Goal: Task Accomplishment & Management: Complete application form

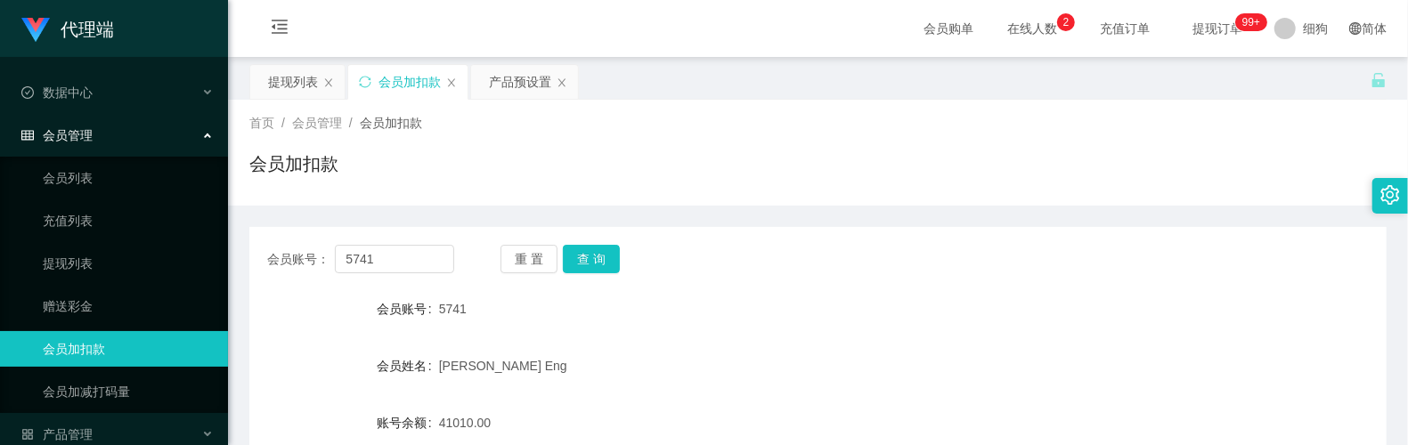
scroll to position [204, 0]
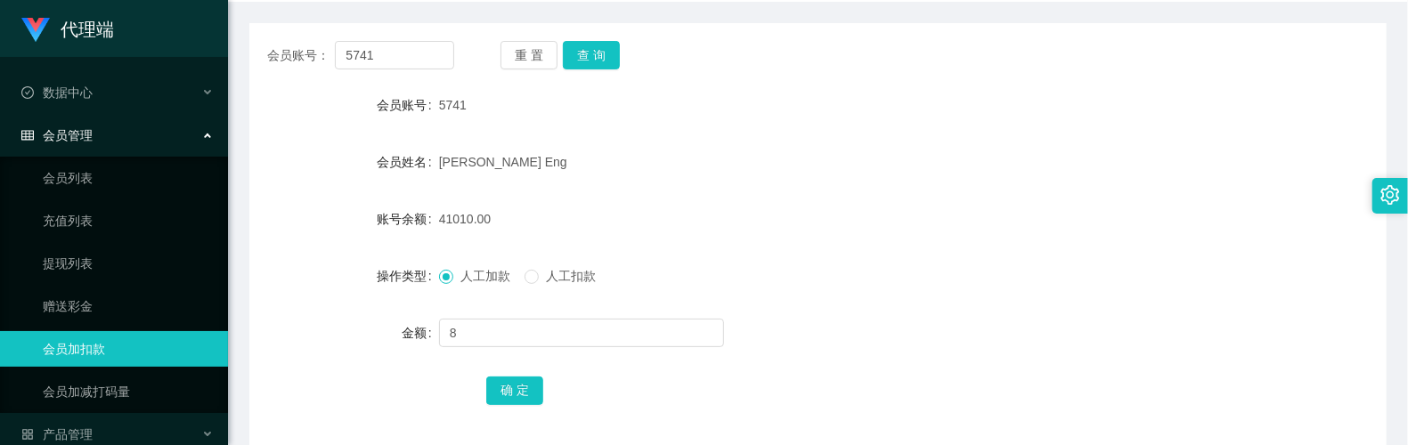
type input "8"
click at [514, 375] on div "确 定" at bounding box center [817, 390] width 663 height 36
click at [515, 377] on button "确 定" at bounding box center [514, 391] width 57 height 28
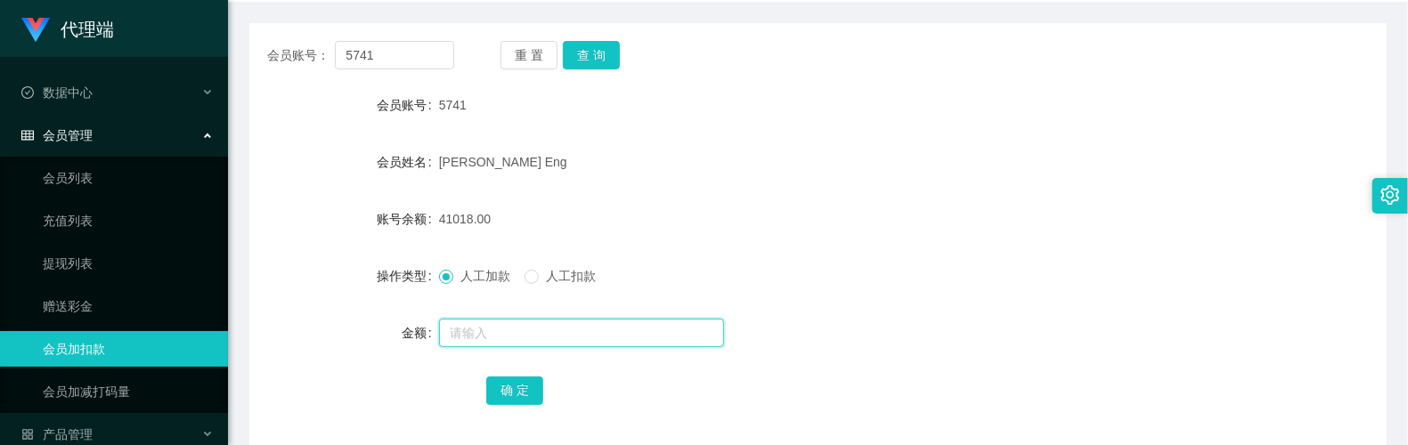
click at [499, 329] on input "text" at bounding box center [581, 333] width 285 height 28
type input "8"
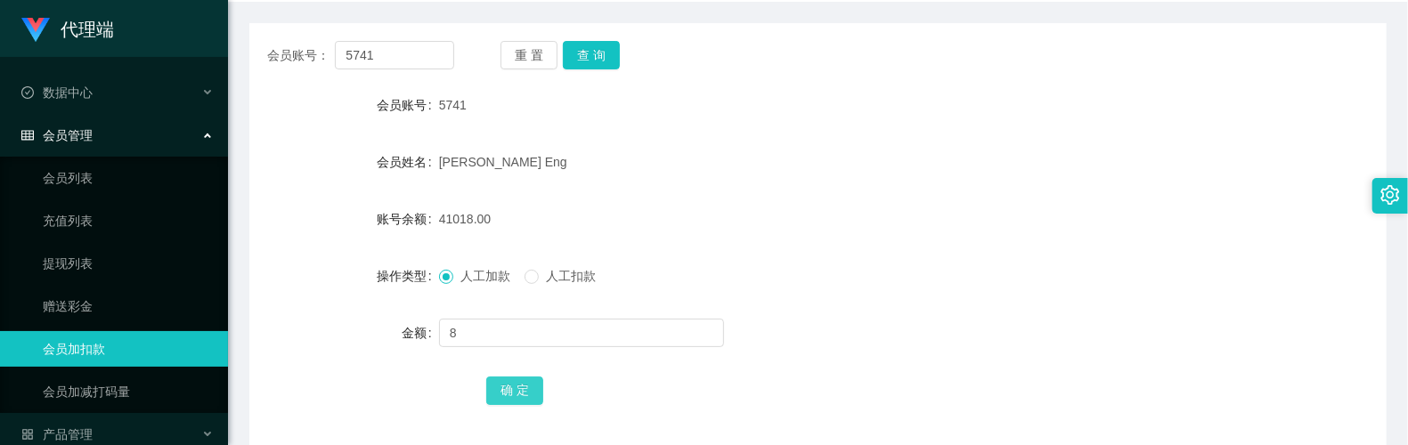
click at [520, 385] on button "确 定" at bounding box center [514, 391] width 57 height 28
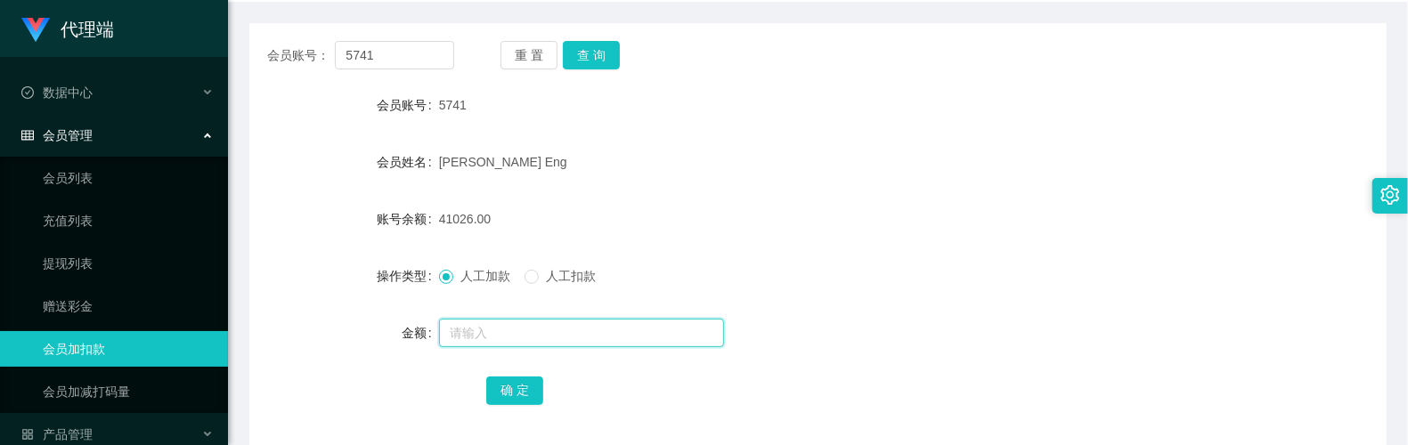
click at [486, 322] on input "text" at bounding box center [581, 333] width 285 height 28
type input "8"
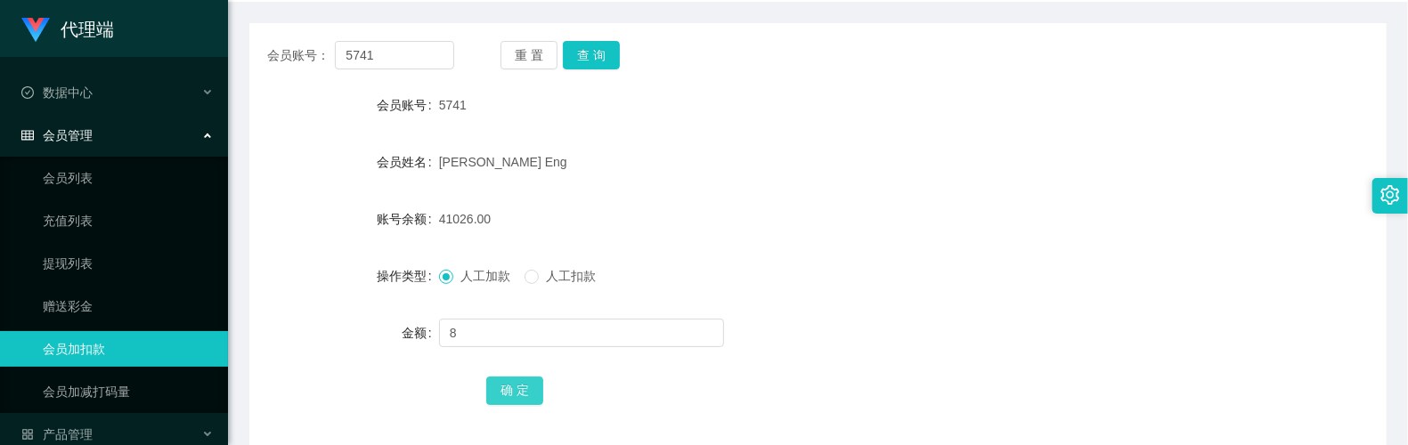
click at [506, 392] on button "确 定" at bounding box center [514, 391] width 57 height 28
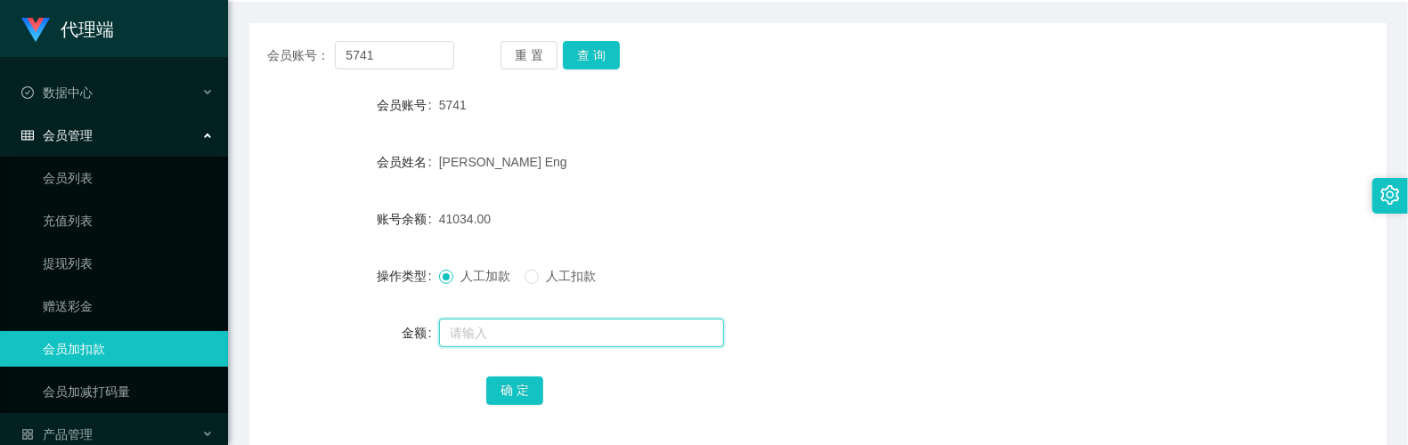
click at [461, 328] on input "text" at bounding box center [581, 333] width 285 height 28
type input "8"
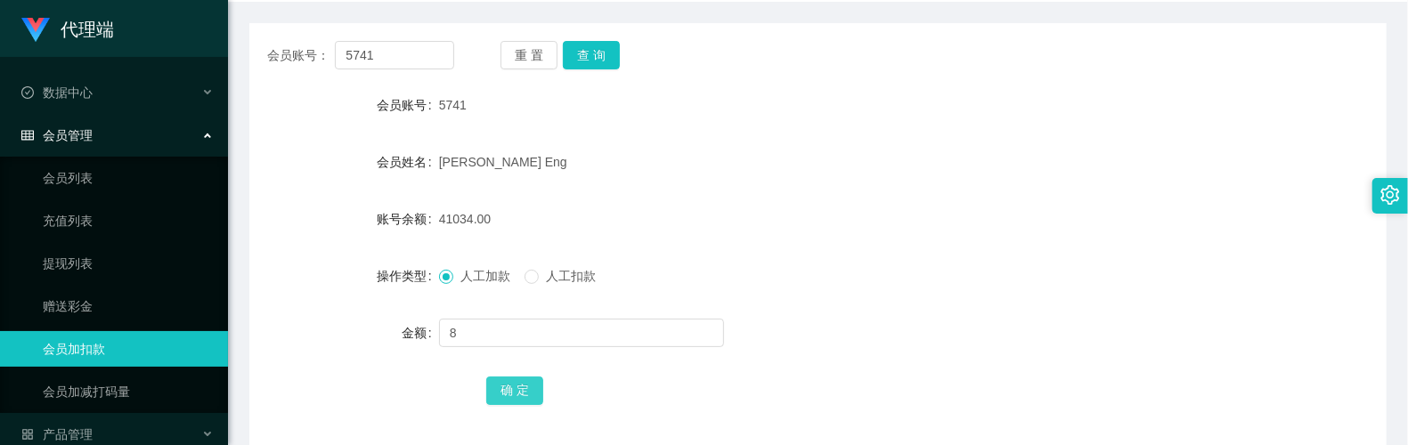
drag, startPoint x: 516, startPoint y: 392, endPoint x: 508, endPoint y: 312, distance: 80.6
click at [516, 392] on button "确 定" at bounding box center [514, 391] width 57 height 28
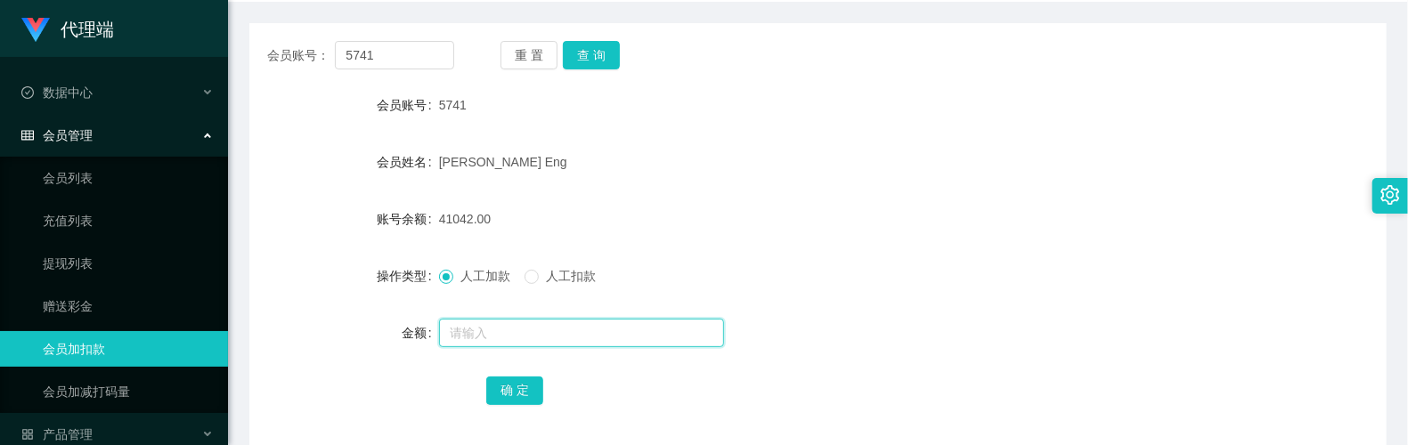
click at [484, 337] on input "text" at bounding box center [581, 333] width 285 height 28
type input "8"
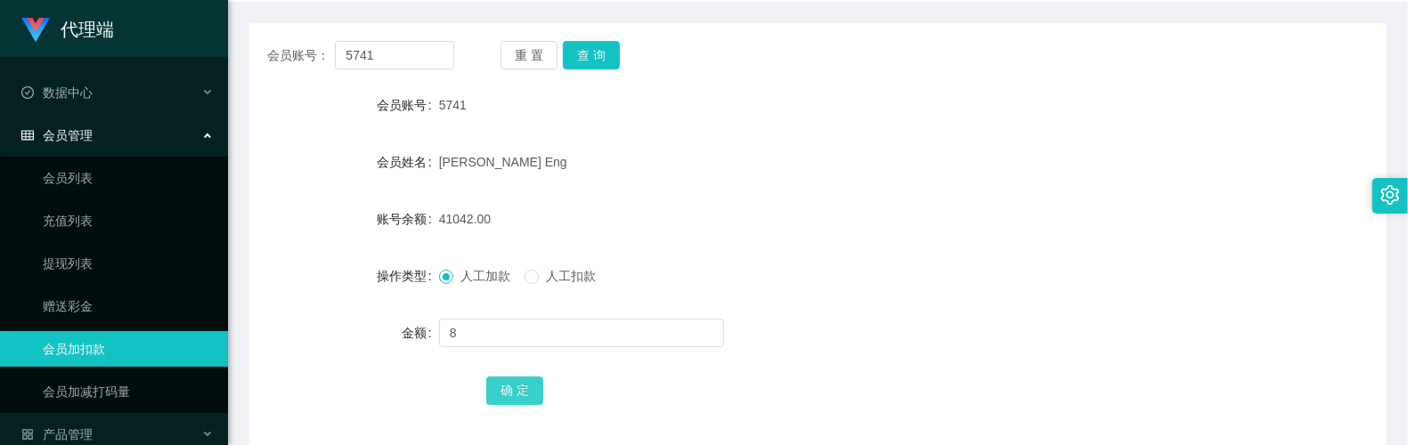
click at [534, 403] on button "确 定" at bounding box center [514, 391] width 57 height 28
click at [611, 61] on button "查 询" at bounding box center [591, 55] width 57 height 28
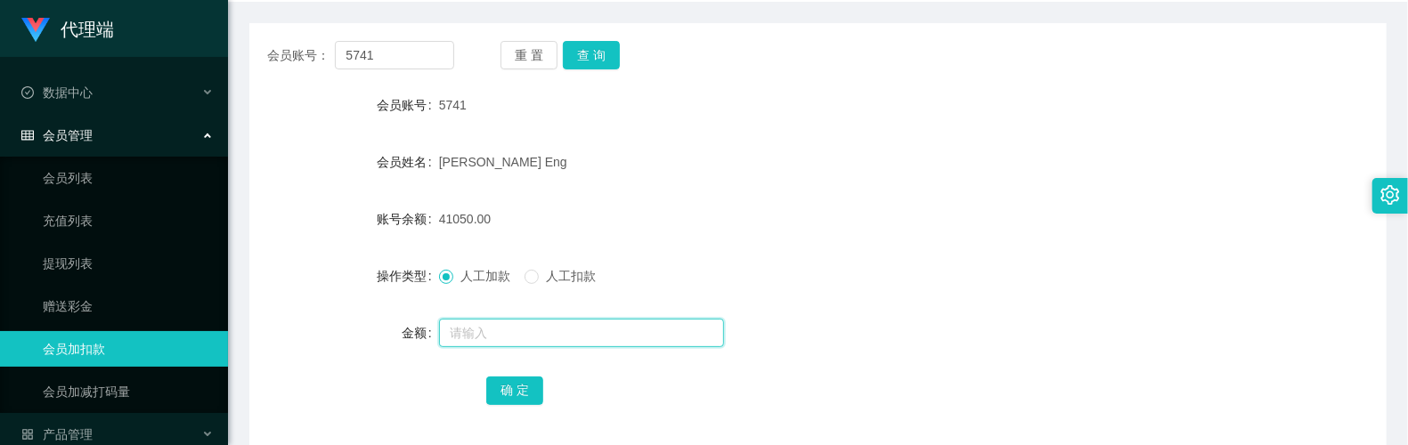
click at [496, 322] on input "text" at bounding box center [581, 333] width 285 height 28
type input "8"
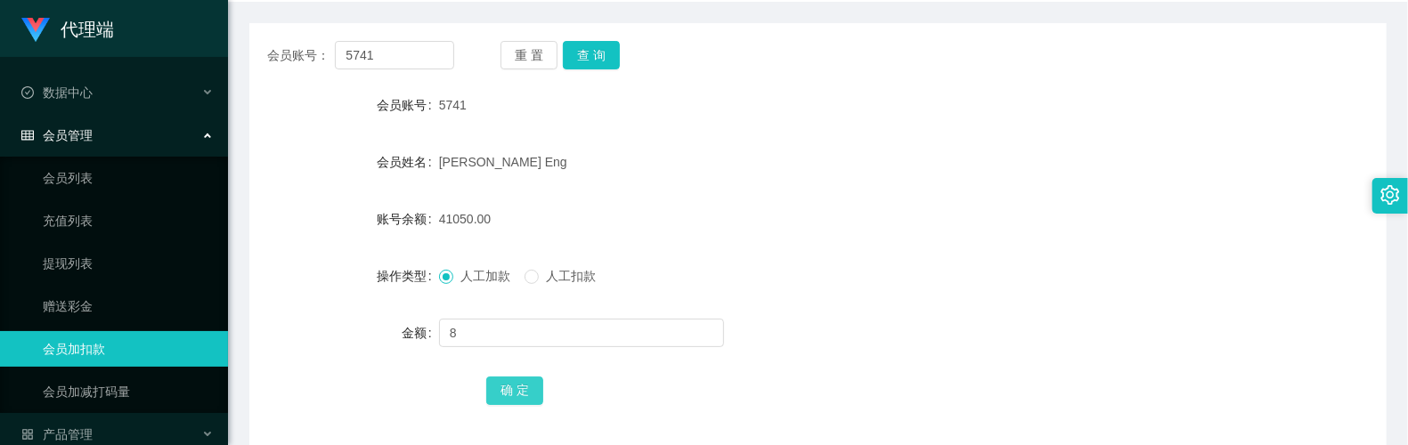
click at [516, 392] on button "确 定" at bounding box center [514, 391] width 57 height 28
click at [784, 211] on div "41058.00" at bounding box center [770, 219] width 663 height 36
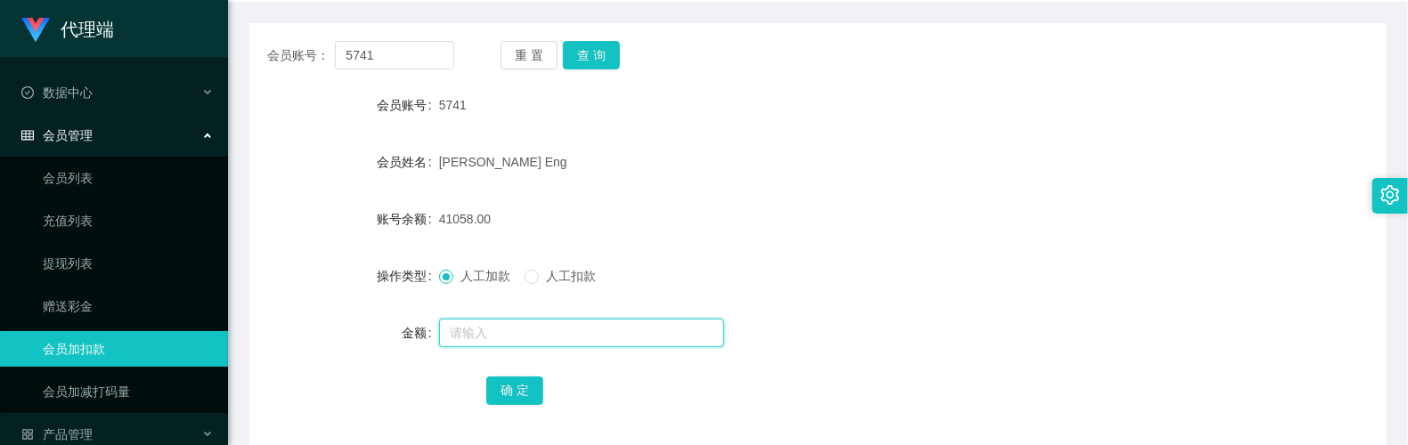
click at [520, 329] on input "text" at bounding box center [581, 333] width 285 height 28
type input "8"
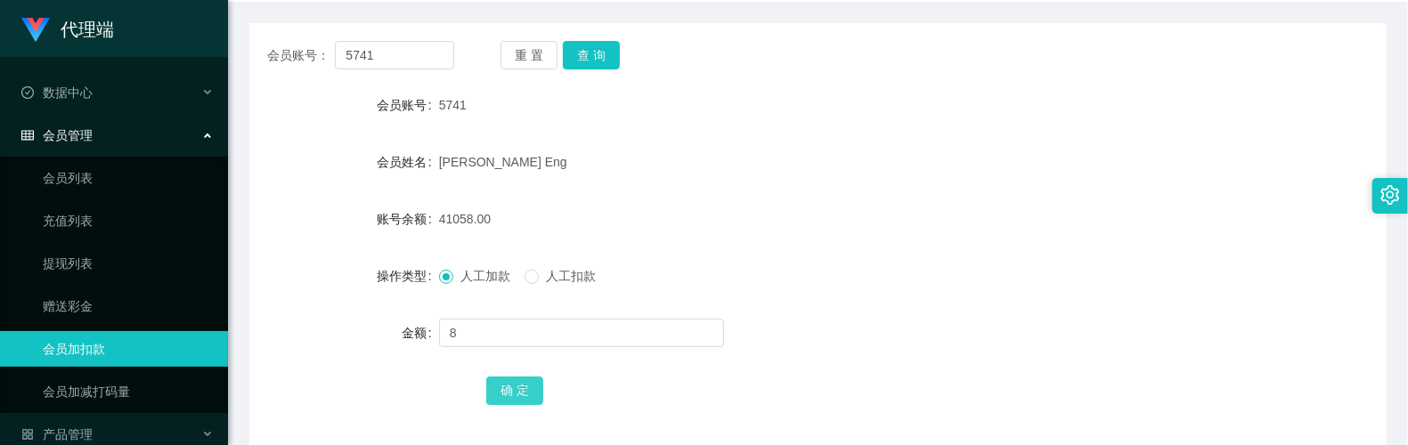
click at [511, 396] on button "确 定" at bounding box center [514, 391] width 57 height 28
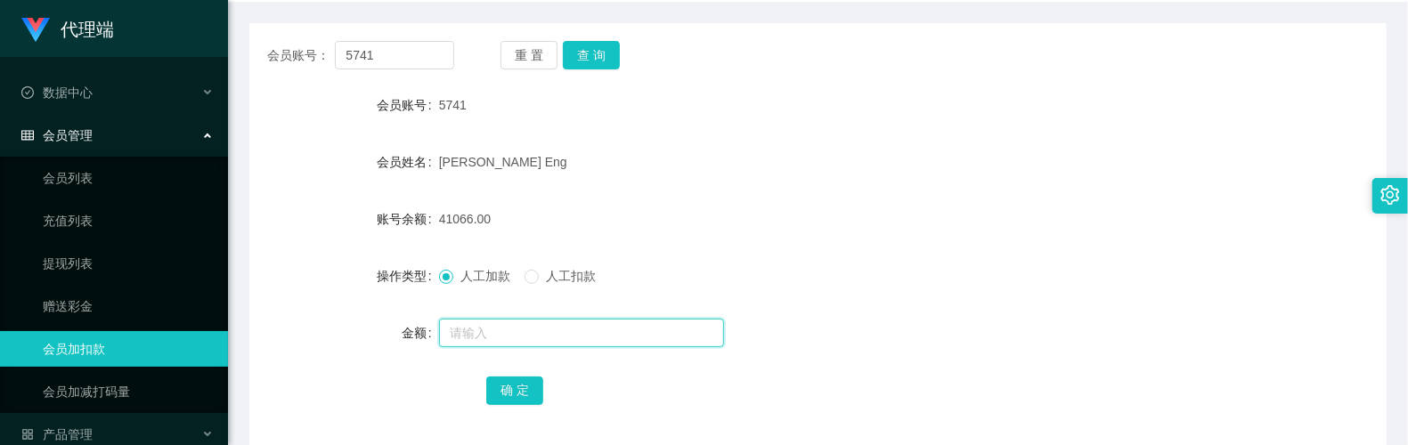
click at [482, 321] on input "text" at bounding box center [581, 333] width 285 height 28
type input "8"
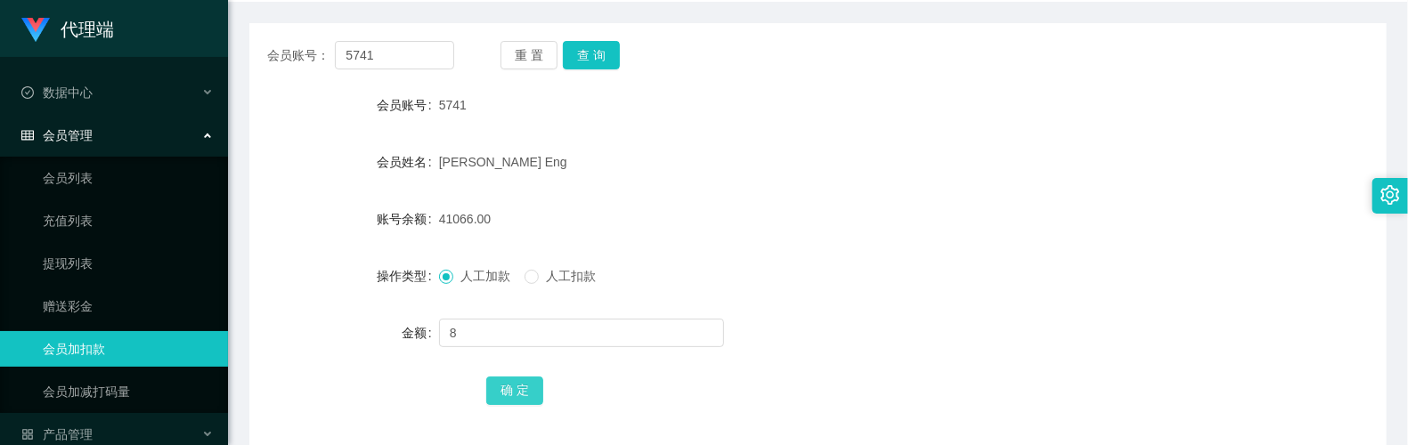
click at [517, 386] on button "确 定" at bounding box center [514, 391] width 57 height 28
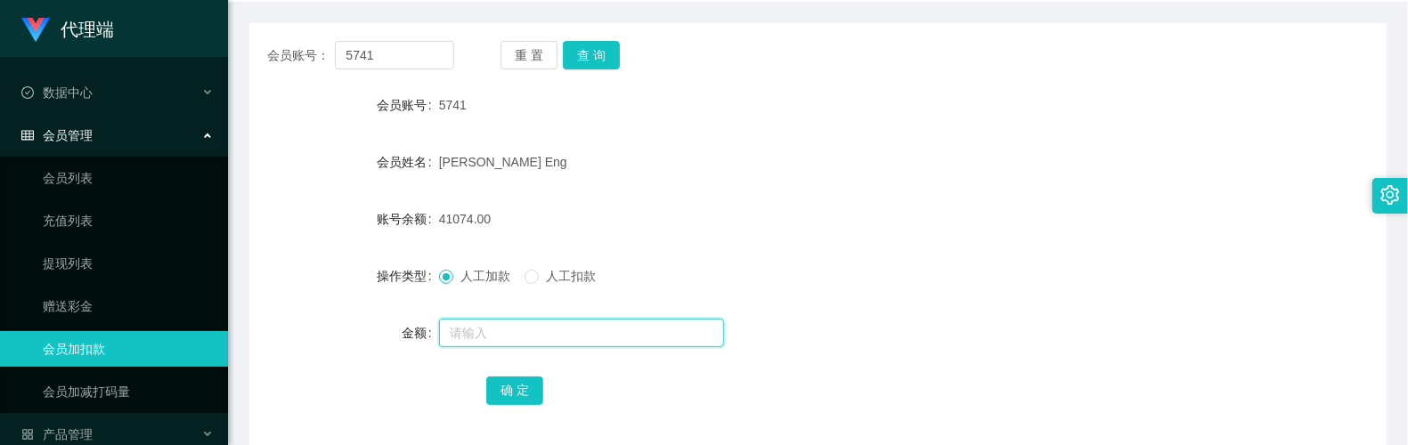
click at [470, 343] on input "text" at bounding box center [581, 333] width 285 height 28
type input "8"
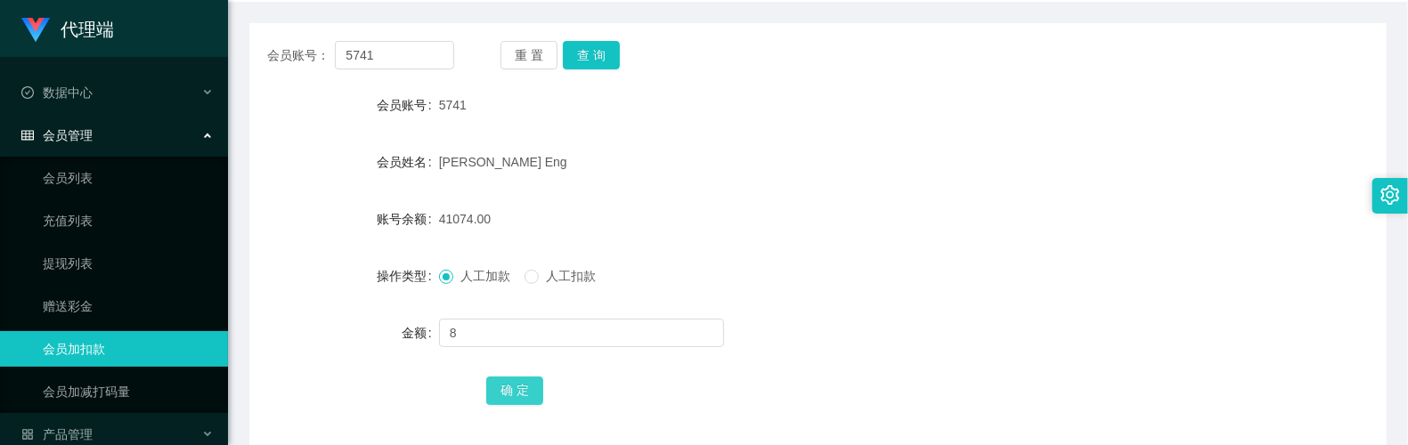
click at [516, 383] on button "确 定" at bounding box center [514, 391] width 57 height 28
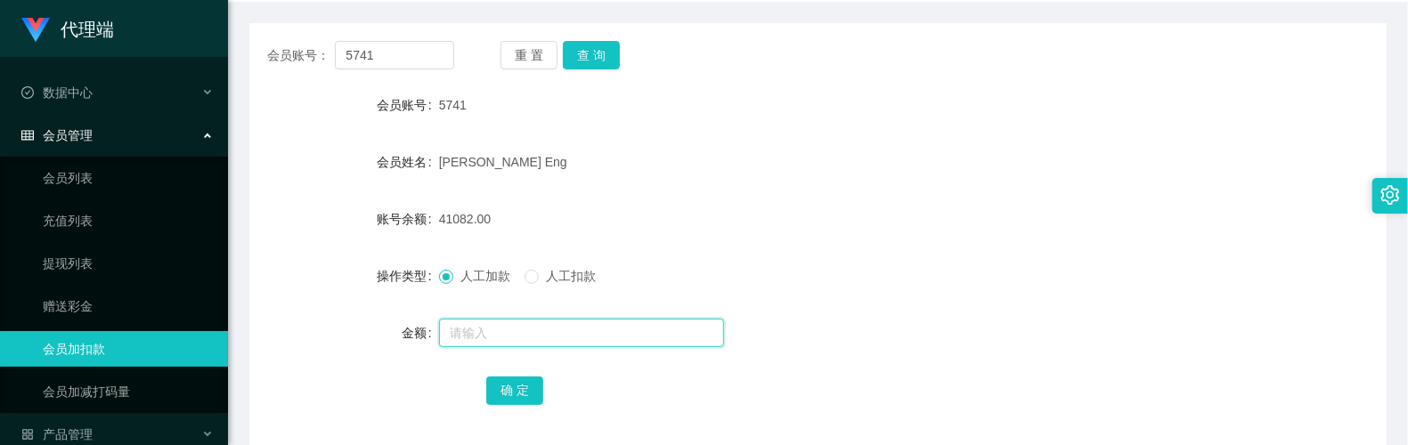
click at [468, 321] on input "text" at bounding box center [581, 333] width 285 height 28
type input "16"
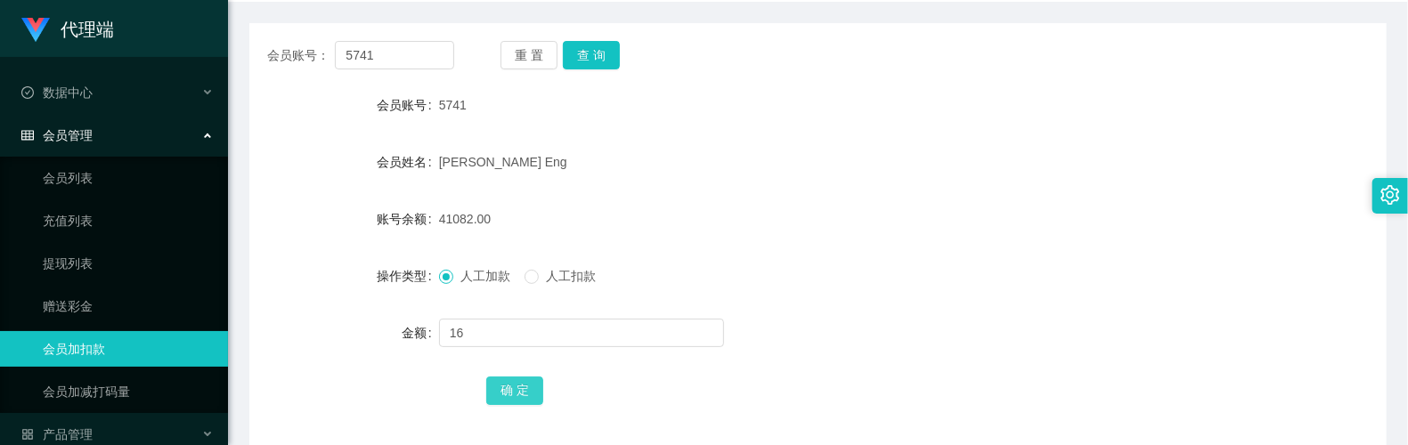
click at [529, 392] on button "确 定" at bounding box center [514, 391] width 57 height 28
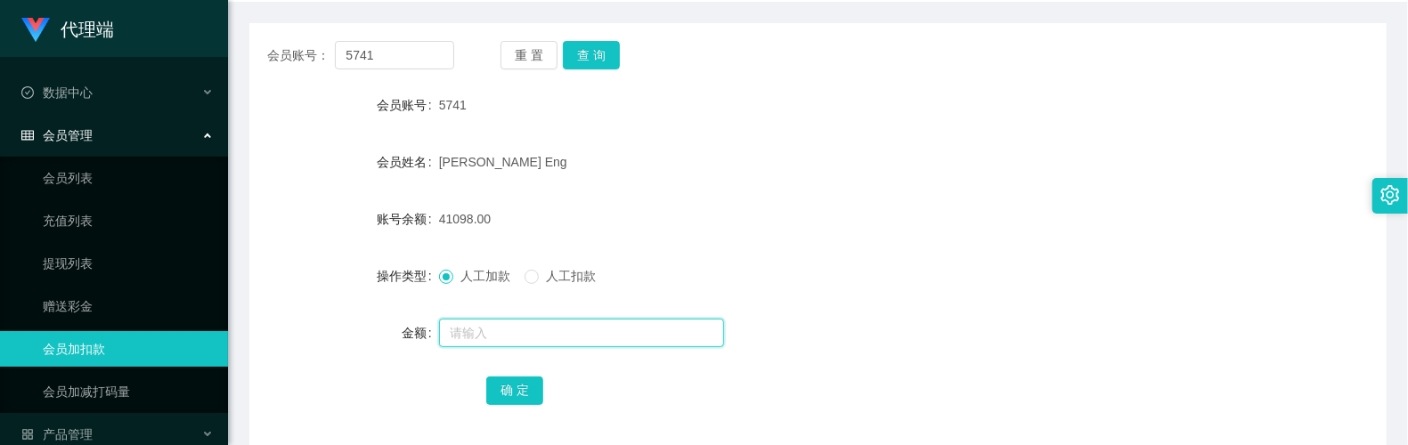
click at [543, 343] on input "text" at bounding box center [581, 333] width 285 height 28
type input "8"
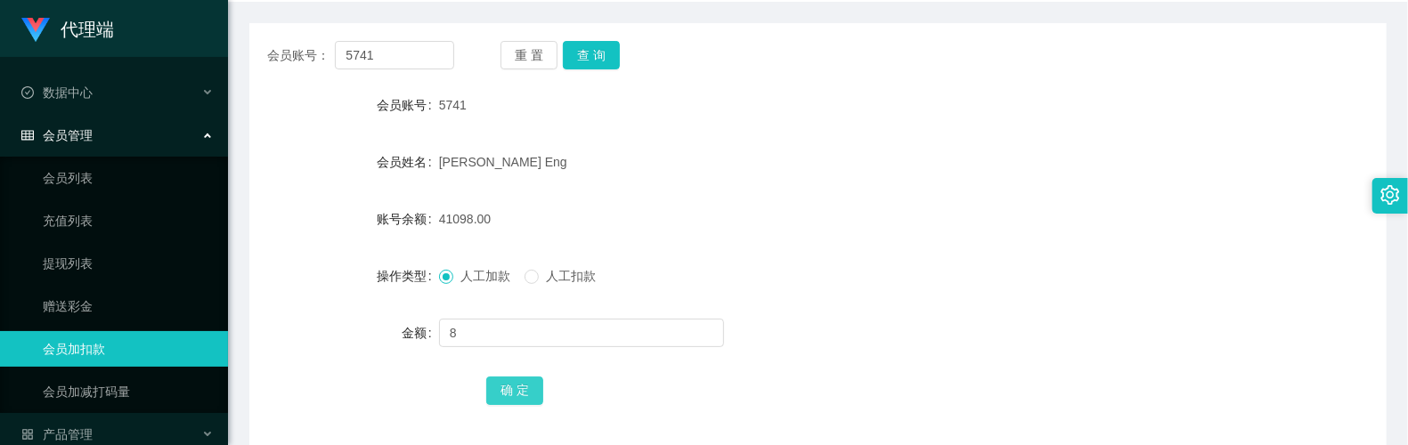
click at [532, 383] on button "确 定" at bounding box center [514, 391] width 57 height 28
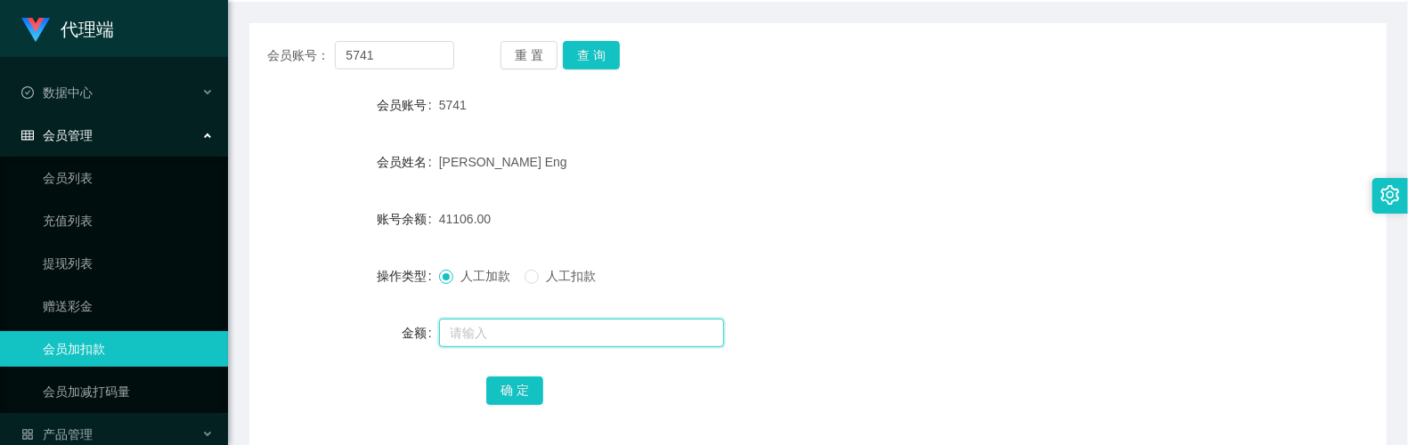
click at [597, 329] on input "text" at bounding box center [581, 333] width 285 height 28
type input "8"
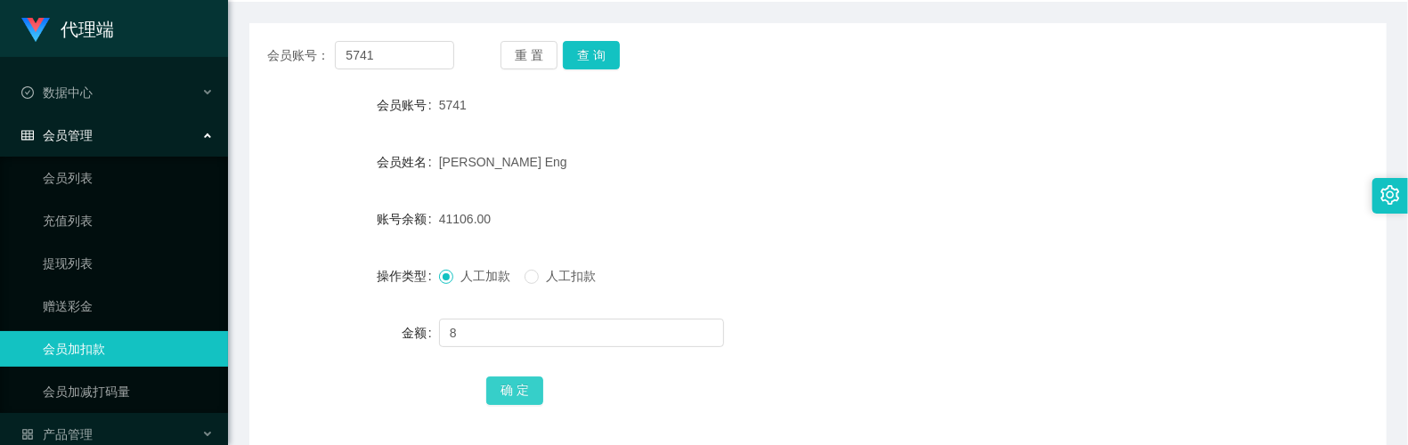
click at [536, 385] on button "确 定" at bounding box center [514, 391] width 57 height 28
click at [1024, 333] on div at bounding box center [770, 333] width 663 height 36
click at [752, 186] on form "会员账号 5741 会员姓名 [PERSON_NAME] Eng 账号余额 41114.00 操作类型 人工加款 人工扣款 金额 确 定" at bounding box center [817, 247] width 1137 height 321
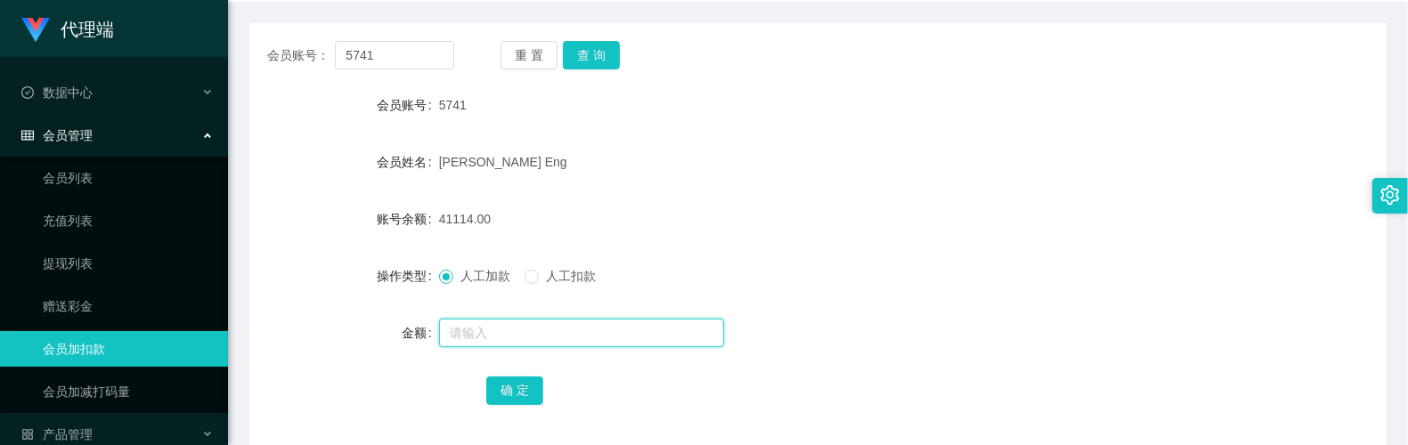
click at [527, 328] on input "text" at bounding box center [581, 333] width 285 height 28
type input "8"
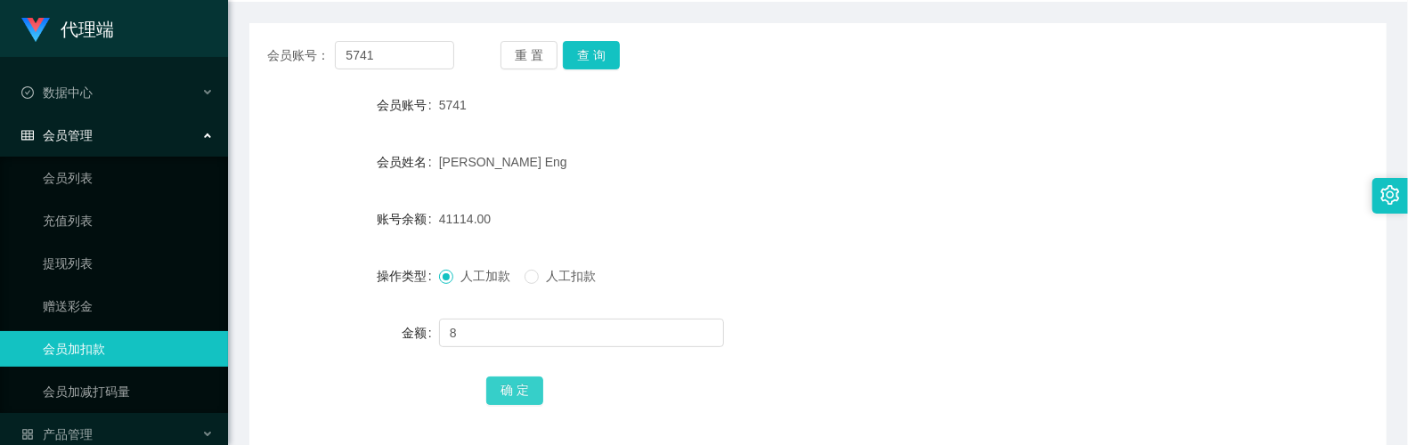
click at [532, 383] on button "确 定" at bounding box center [514, 391] width 57 height 28
